Goal: Use online tool/utility

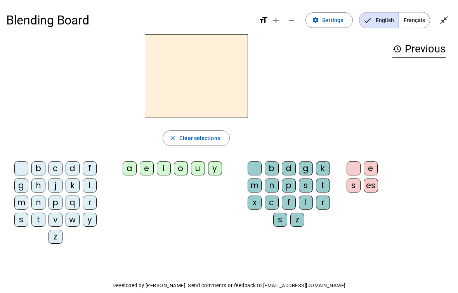
scroll to position [12, 0]
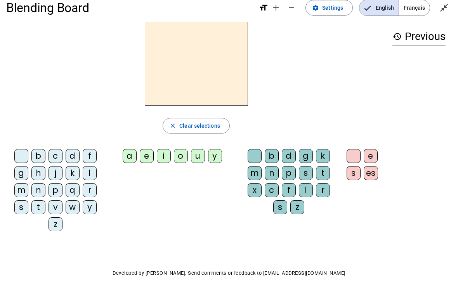
click at [34, 202] on div "t" at bounding box center [38, 207] width 14 height 14
click at [144, 149] on div "e" at bounding box center [147, 156] width 14 height 14
click at [68, 146] on div "b c d f g h j k l m n p q r s t v w y z" at bounding box center [57, 192] width 102 height 92
click at [74, 146] on div "b c d f g h j k l m n p q r s t v w y z" at bounding box center [57, 192] width 102 height 92
click at [71, 144] on div "te close Clear selections b c d f g h j k l m n p q r s t v w y z a e i o u y b…" at bounding box center [196, 130] width 380 height 216
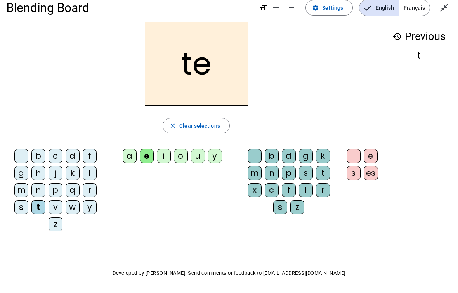
click at [68, 147] on div "b c d f g h j k l m n p q r s t v w y z" at bounding box center [57, 192] width 102 height 92
click at [71, 145] on div "te close Clear selections b c d f g h j k l m n p q r s t v w y z a e i o u y b…" at bounding box center [196, 130] width 380 height 216
click at [71, 143] on div "te close Clear selections b c d f g h j k l m n p q r s t v w y z a e i o u y b…" at bounding box center [196, 130] width 380 height 216
click at [70, 153] on div "d" at bounding box center [73, 156] width 14 height 14
click at [17, 179] on div "g" at bounding box center [21, 173] width 14 height 14
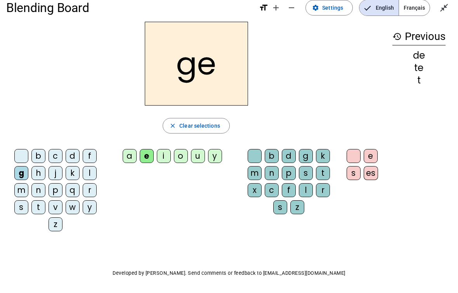
click at [21, 188] on div "m" at bounding box center [21, 190] width 14 height 14
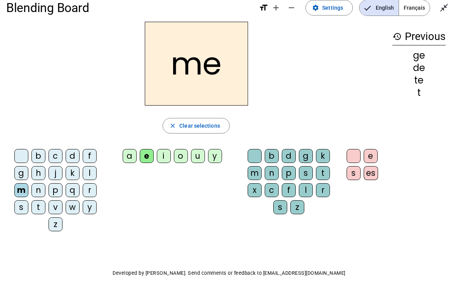
click at [126, 146] on div "a e i o u y" at bounding box center [173, 157] width 131 height 23
click at [125, 147] on div "a e i o u y" at bounding box center [173, 157] width 131 height 23
click at [124, 149] on div "a" at bounding box center [130, 156] width 14 height 14
click at [301, 185] on div "l" at bounding box center [306, 190] width 14 height 14
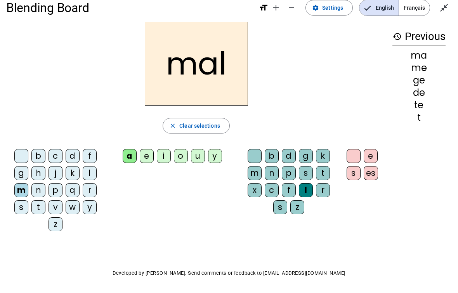
click at [163, 153] on div "i" at bounding box center [164, 156] width 14 height 14
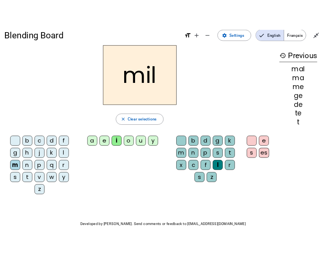
scroll to position [0, 0]
